Goal: Navigation & Orientation: Find specific page/section

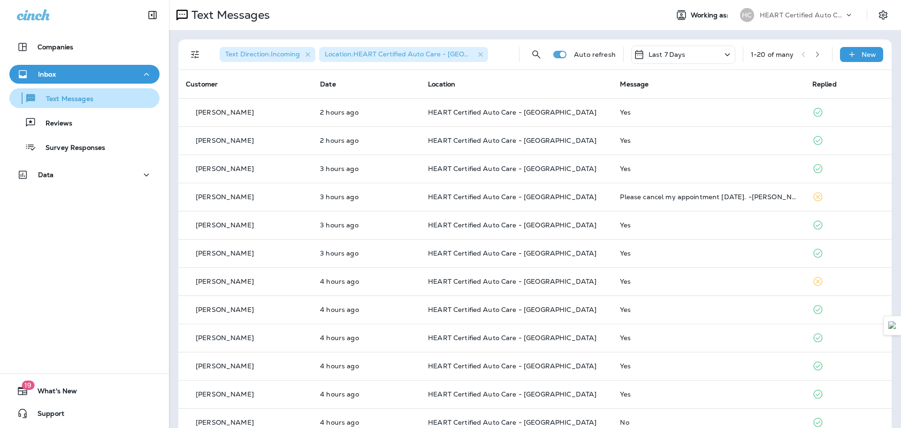
click at [93, 99] on div "Text Messages" at bounding box center [84, 98] width 143 height 14
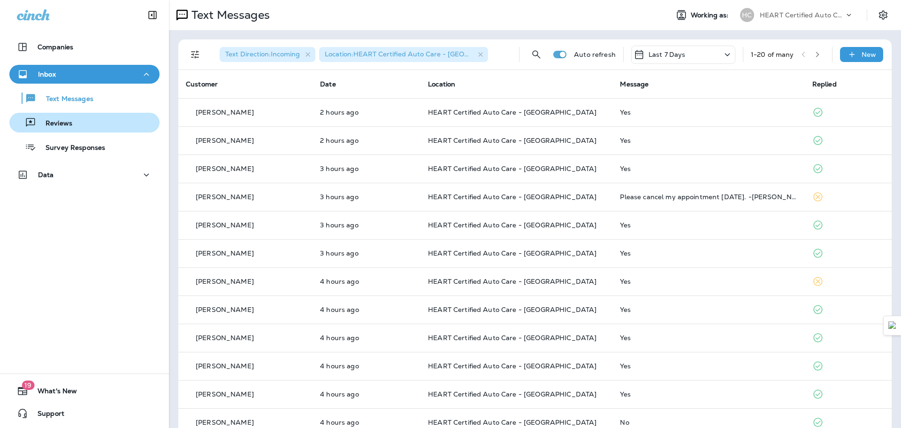
click at [83, 120] on div "Reviews" at bounding box center [84, 122] width 143 height 14
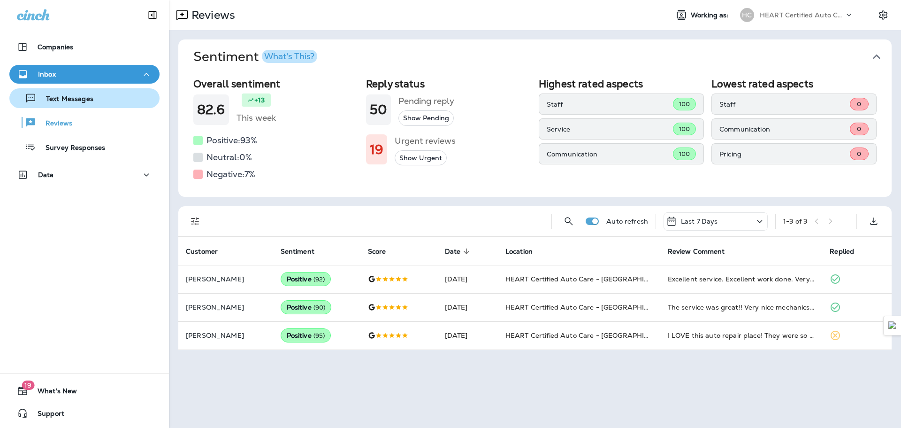
click at [76, 99] on p "Text Messages" at bounding box center [65, 99] width 57 height 9
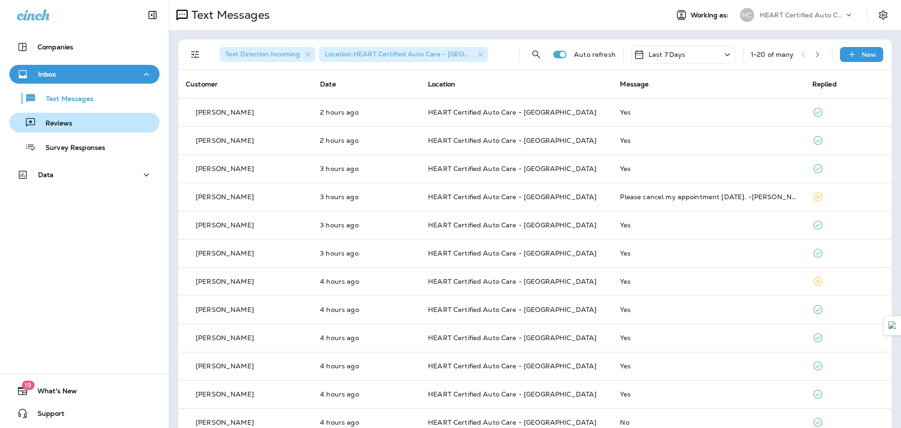
click at [78, 119] on div "Reviews" at bounding box center [84, 122] width 143 height 14
